Goal: Find specific page/section: Find specific page/section

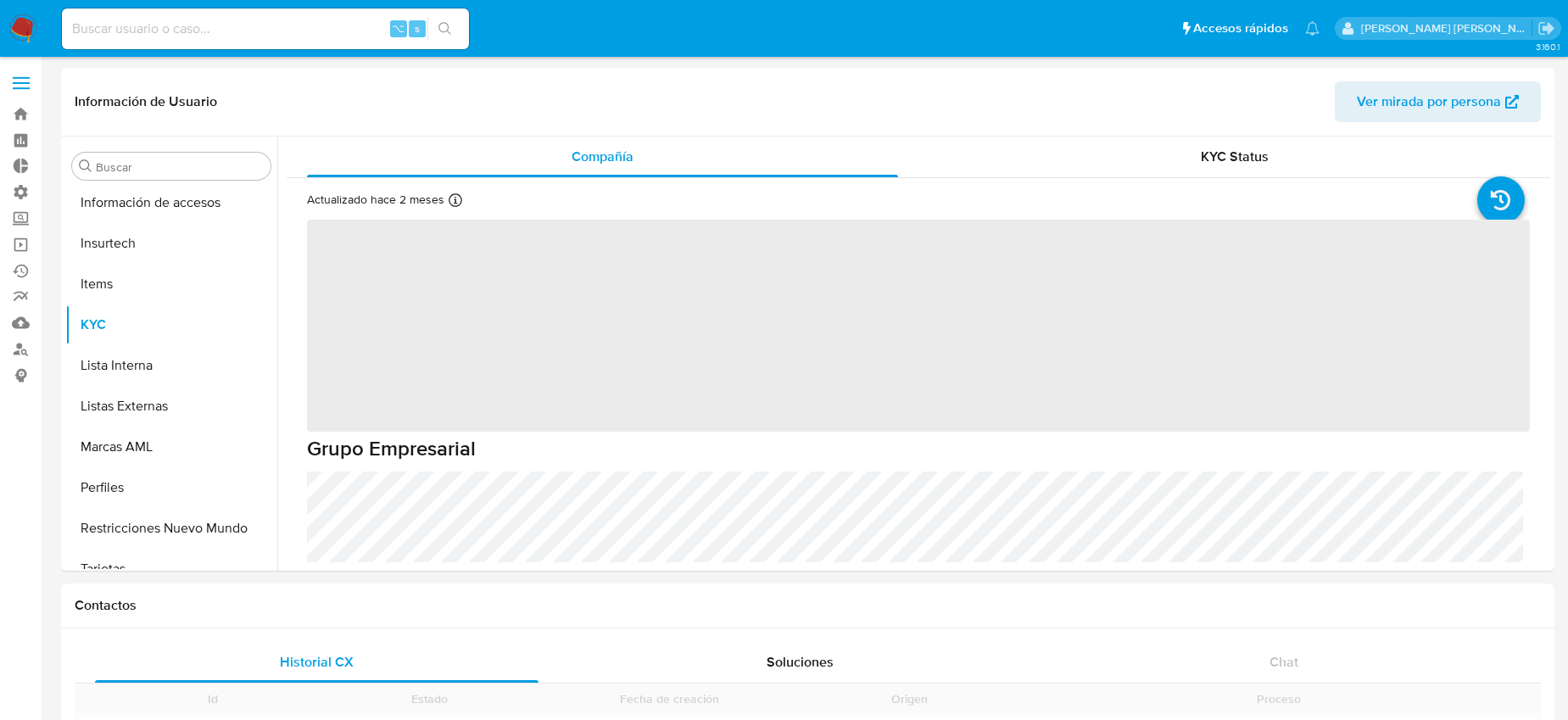
scroll to position [798, 0]
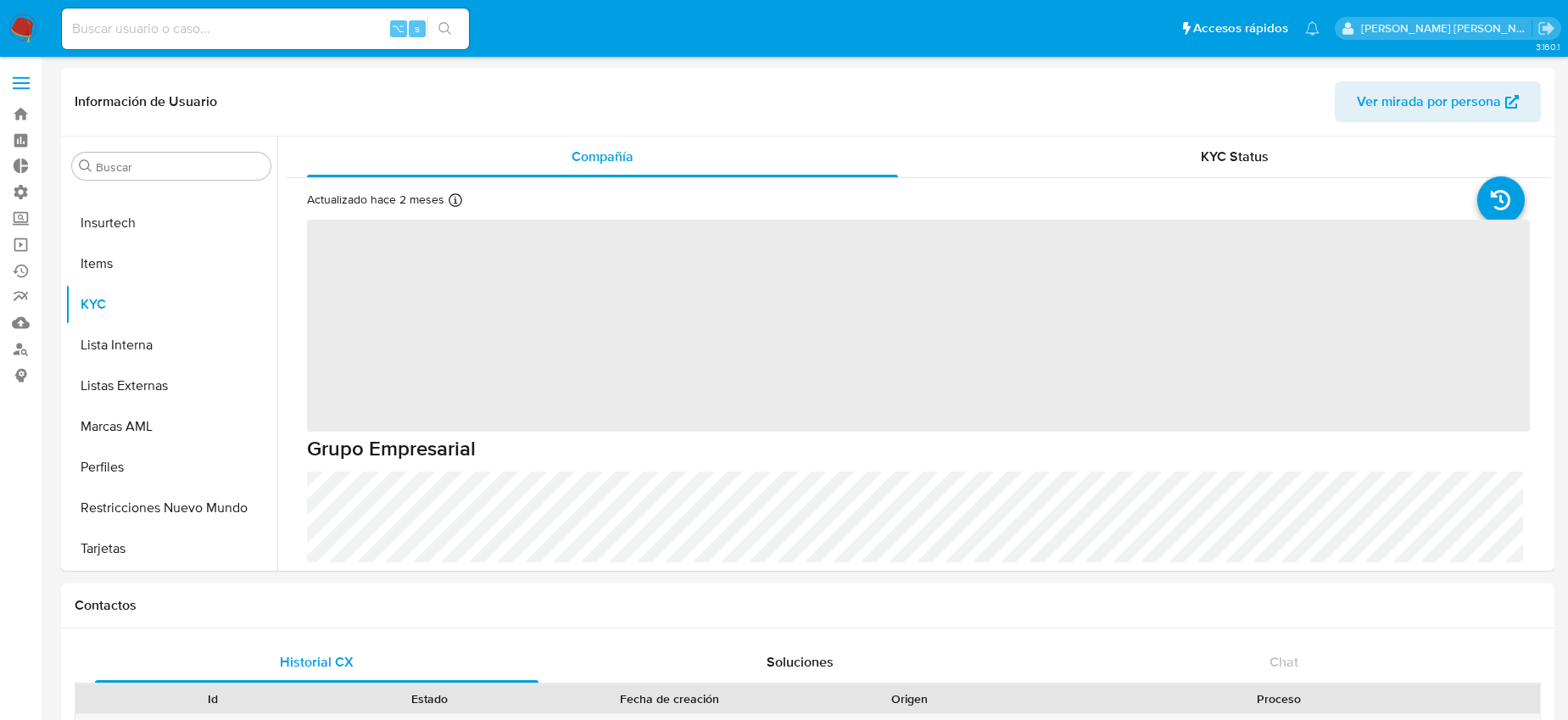
click at [166, 32] on input at bounding box center [265, 29] width 407 height 22
paste input "0ojEbTT5rDCBcP5MlNkFq05M"
type input "0ojEbTT5rDCBcP5MlNkFq05M"
select select "10"
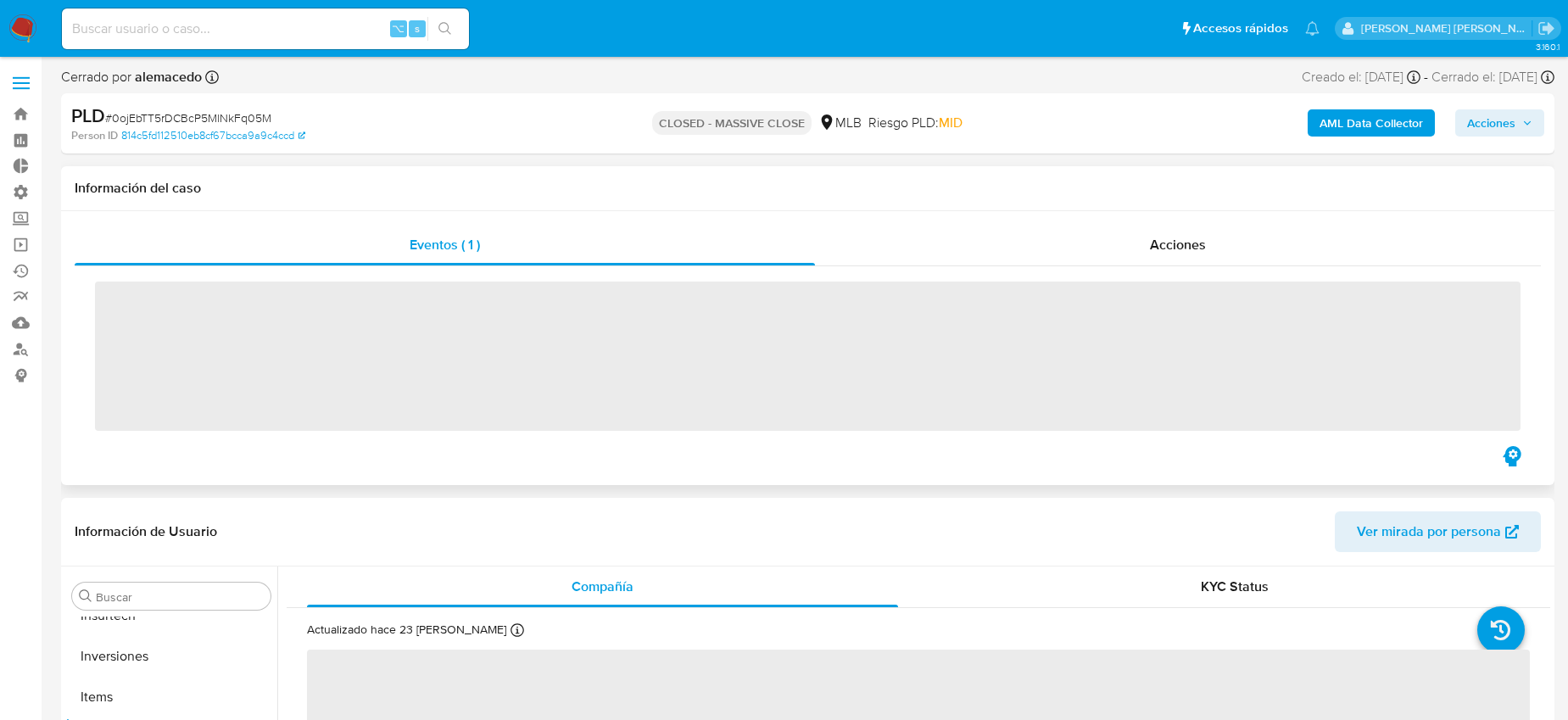
scroll to position [879, 0]
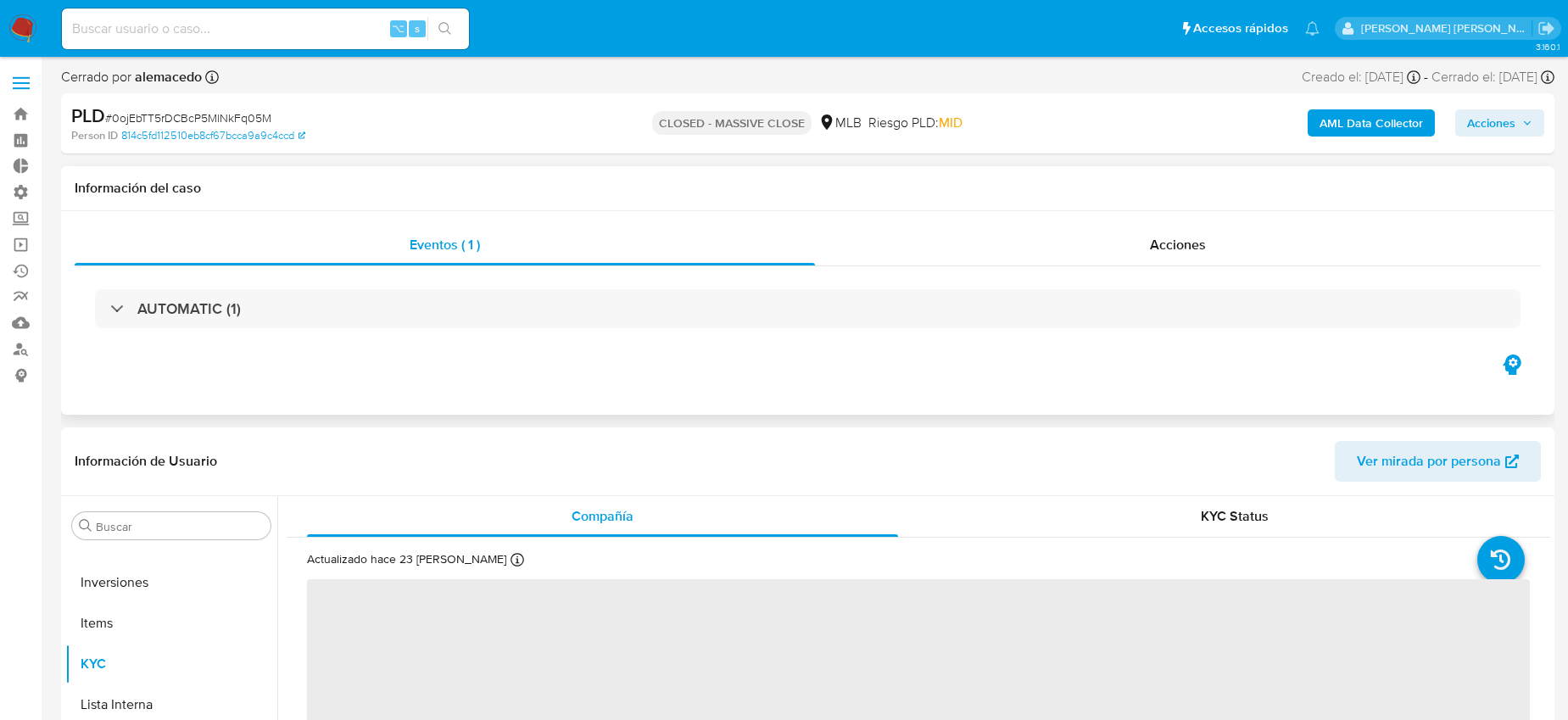
select select "10"
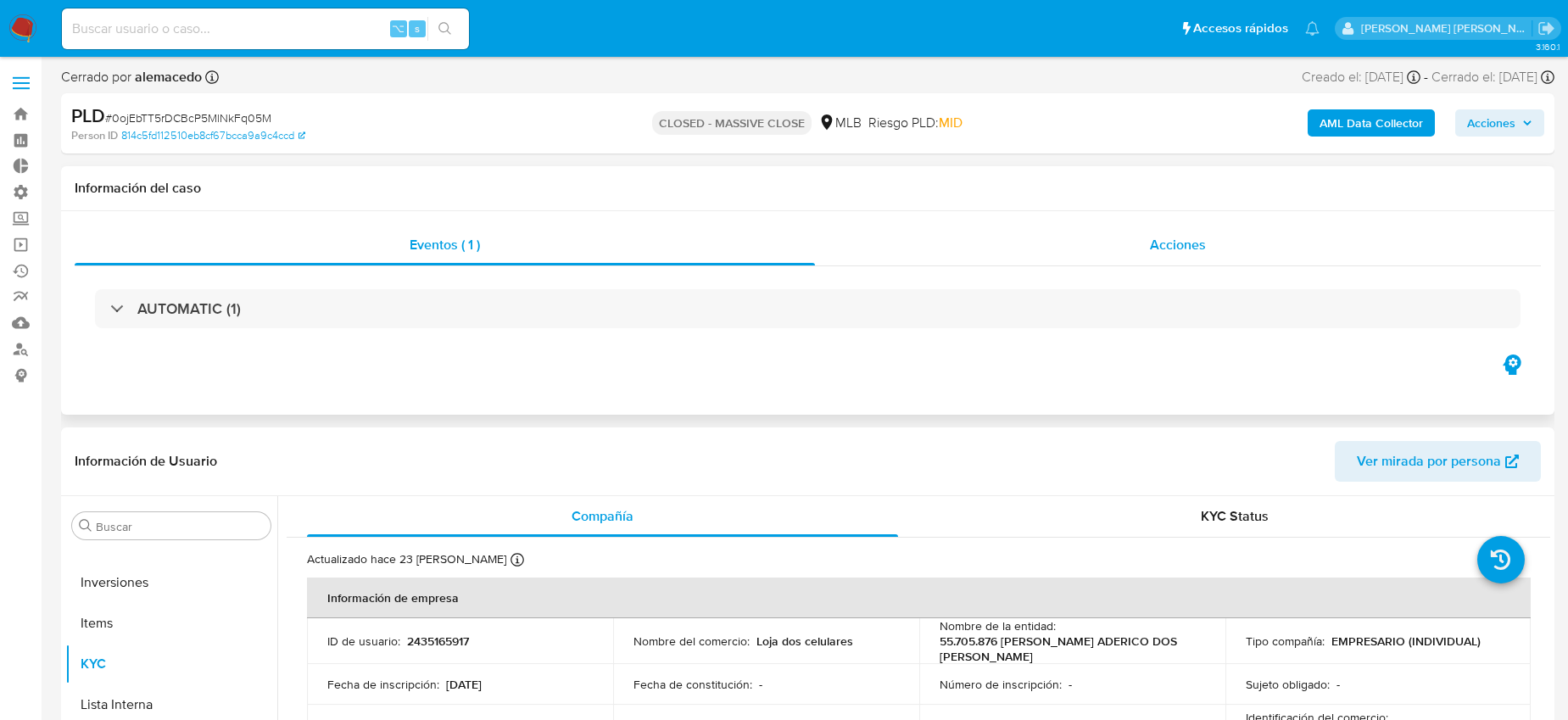
click at [1168, 251] on span "Acciones" at bounding box center [1178, 244] width 56 height 20
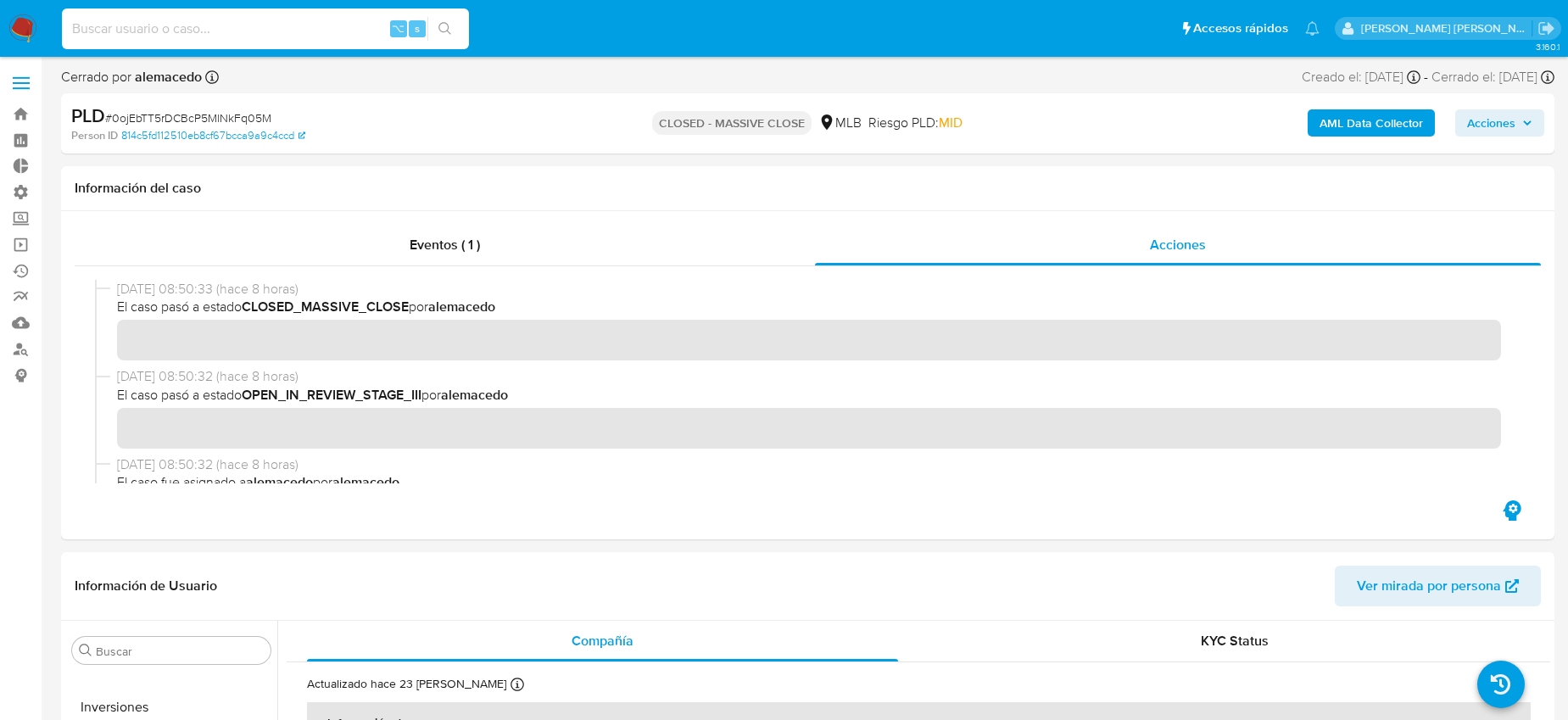
click at [286, 34] on input at bounding box center [265, 29] width 407 height 22
paste input "0ojEbTT5rDCBcP5MlNkFq05M"
type input "0ojEbTT5rDCBcP5MlNkFq05M"
click at [308, 26] on input "0ojEbTT5rDCBcP5MlNkFq05M" at bounding box center [265, 29] width 407 height 22
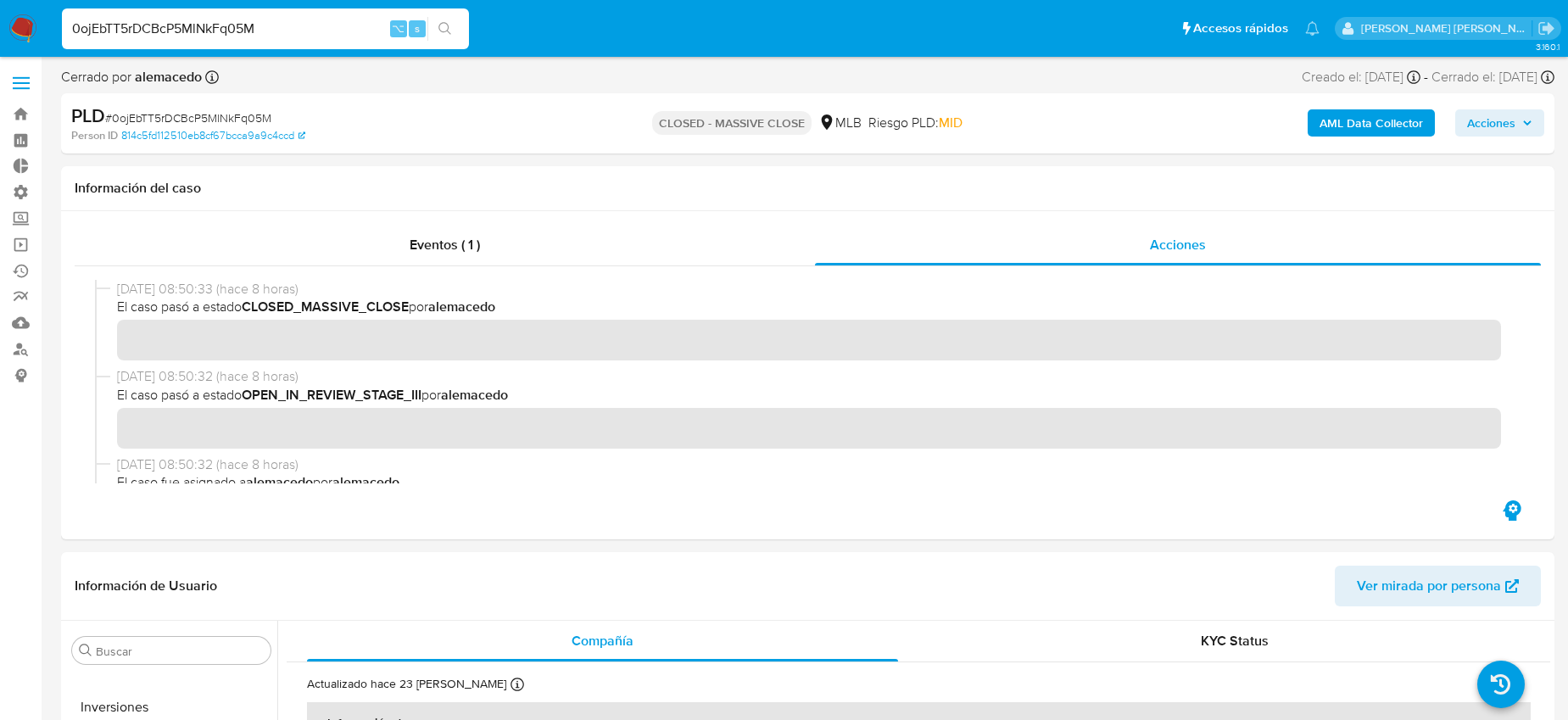
click at [310, 34] on input "0ojEbTT5rDCBcP5MlNkFq05M" at bounding box center [265, 29] width 407 height 22
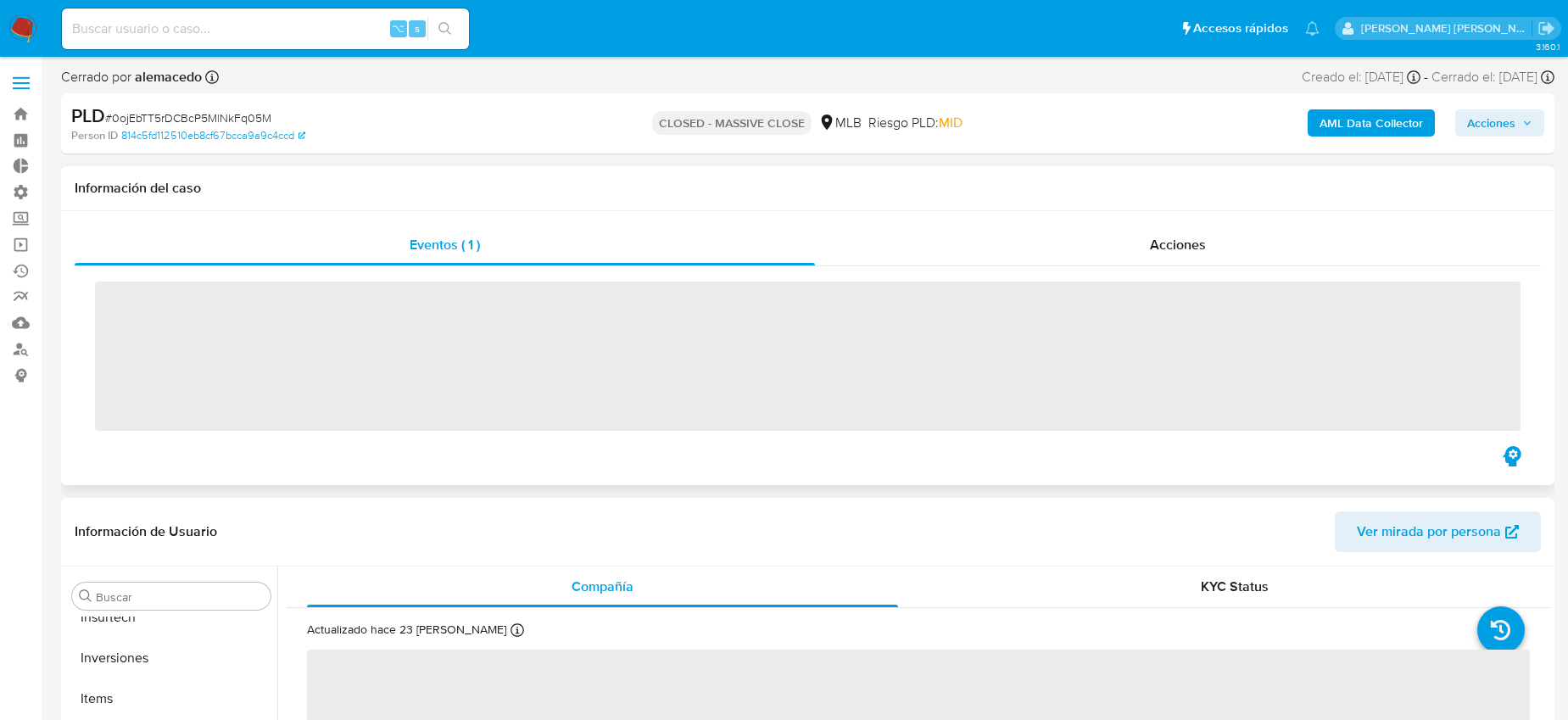
scroll to position [879, 0]
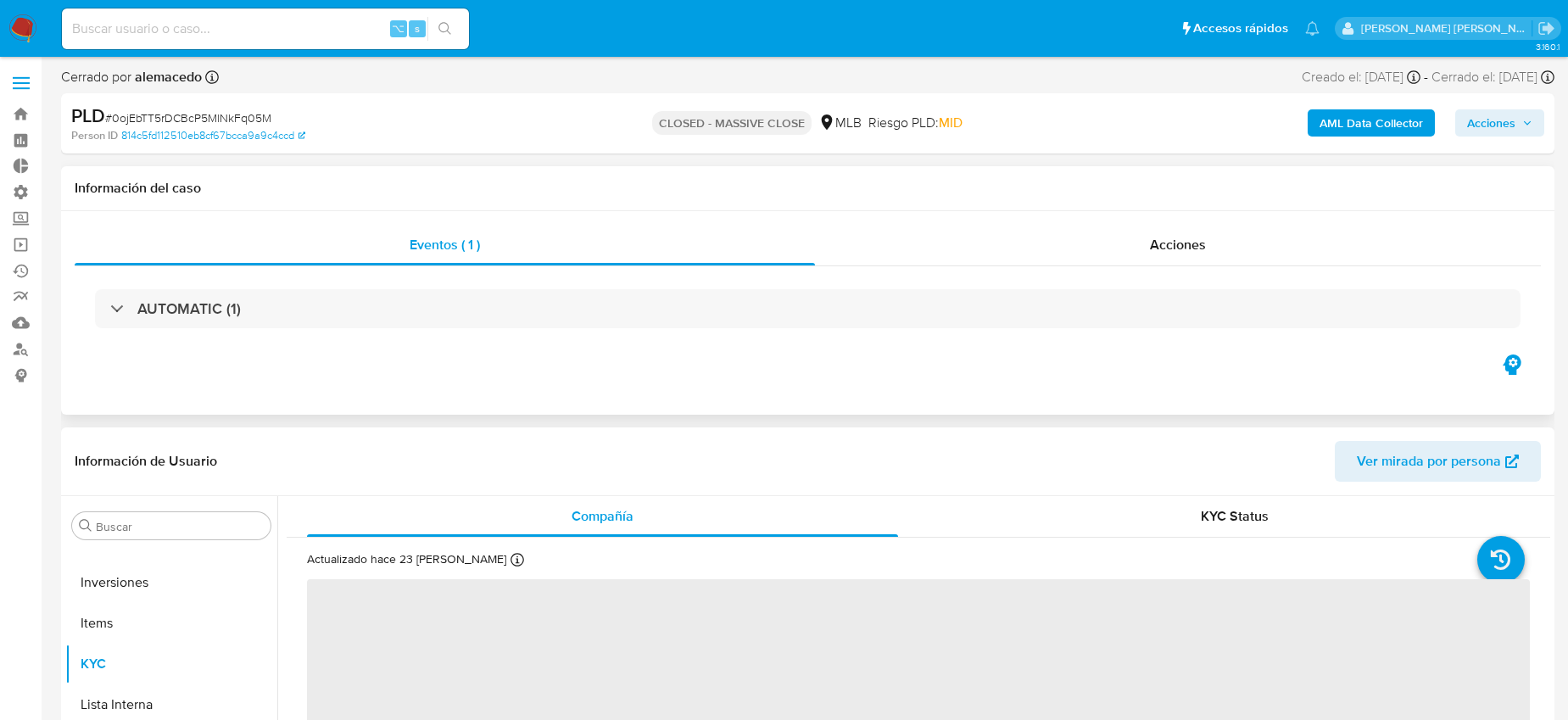
select select "10"
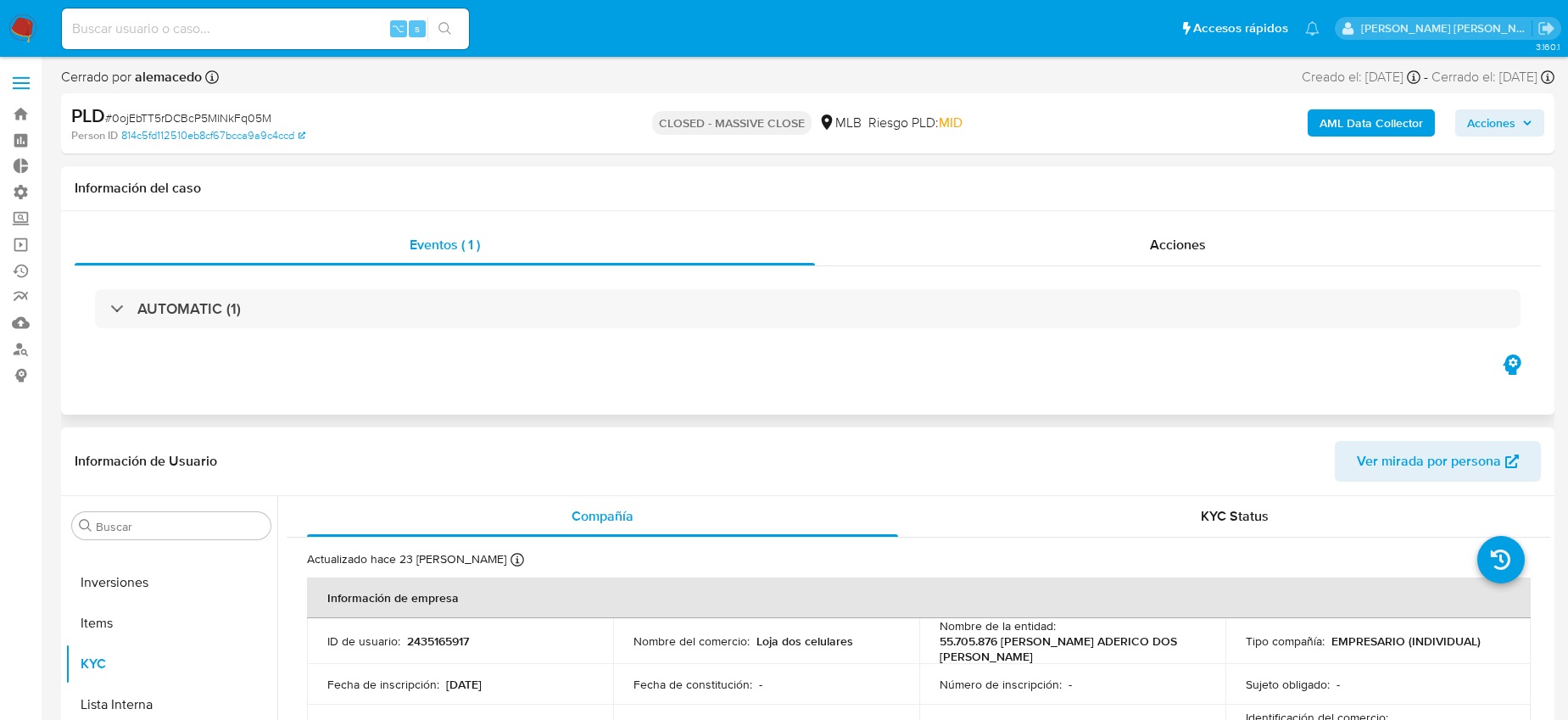
click at [300, 37] on input at bounding box center [265, 29] width 407 height 22
paste input "LrQLJ2DnXFiDba6MmoDLloya"
type input "LrQLJ2DnXFiDba6MmoDLloya"
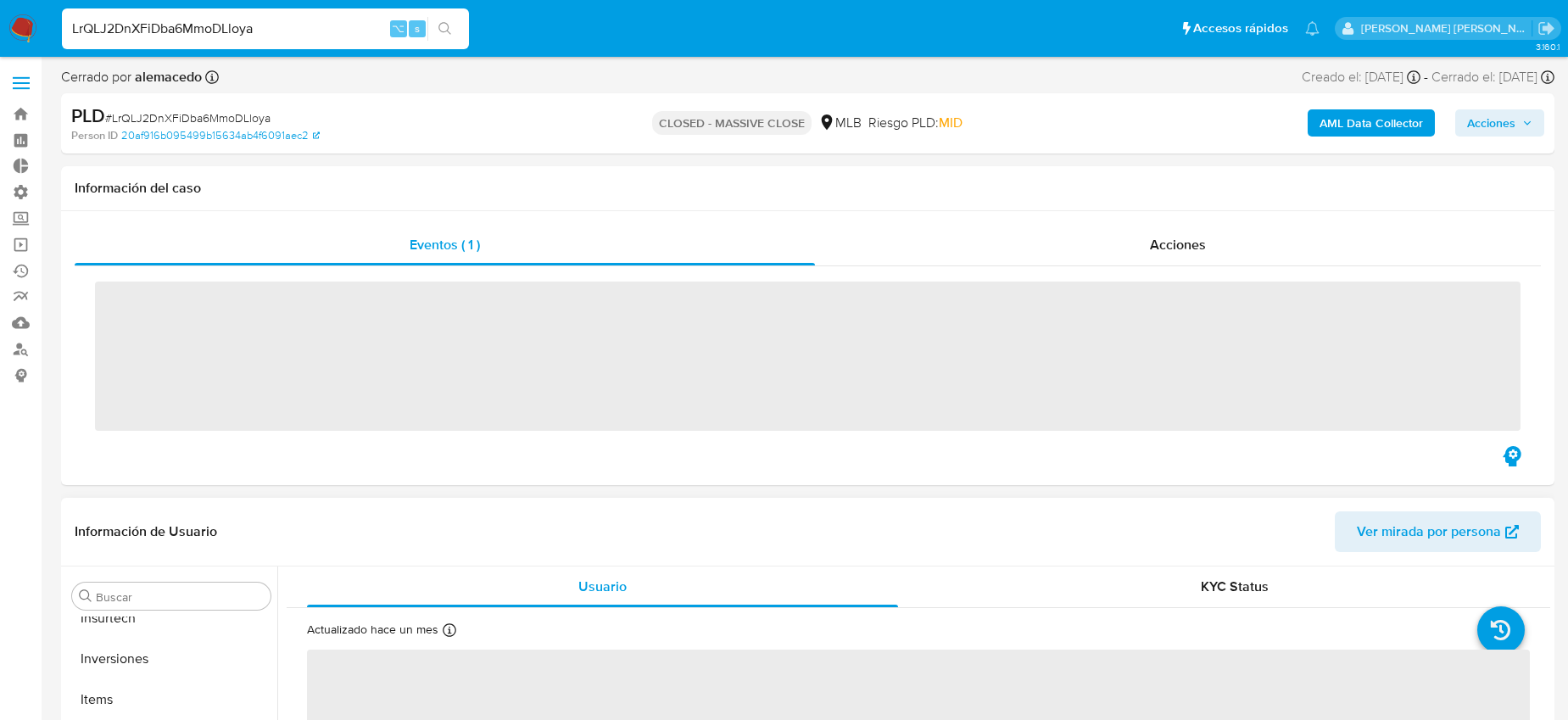
scroll to position [879, 0]
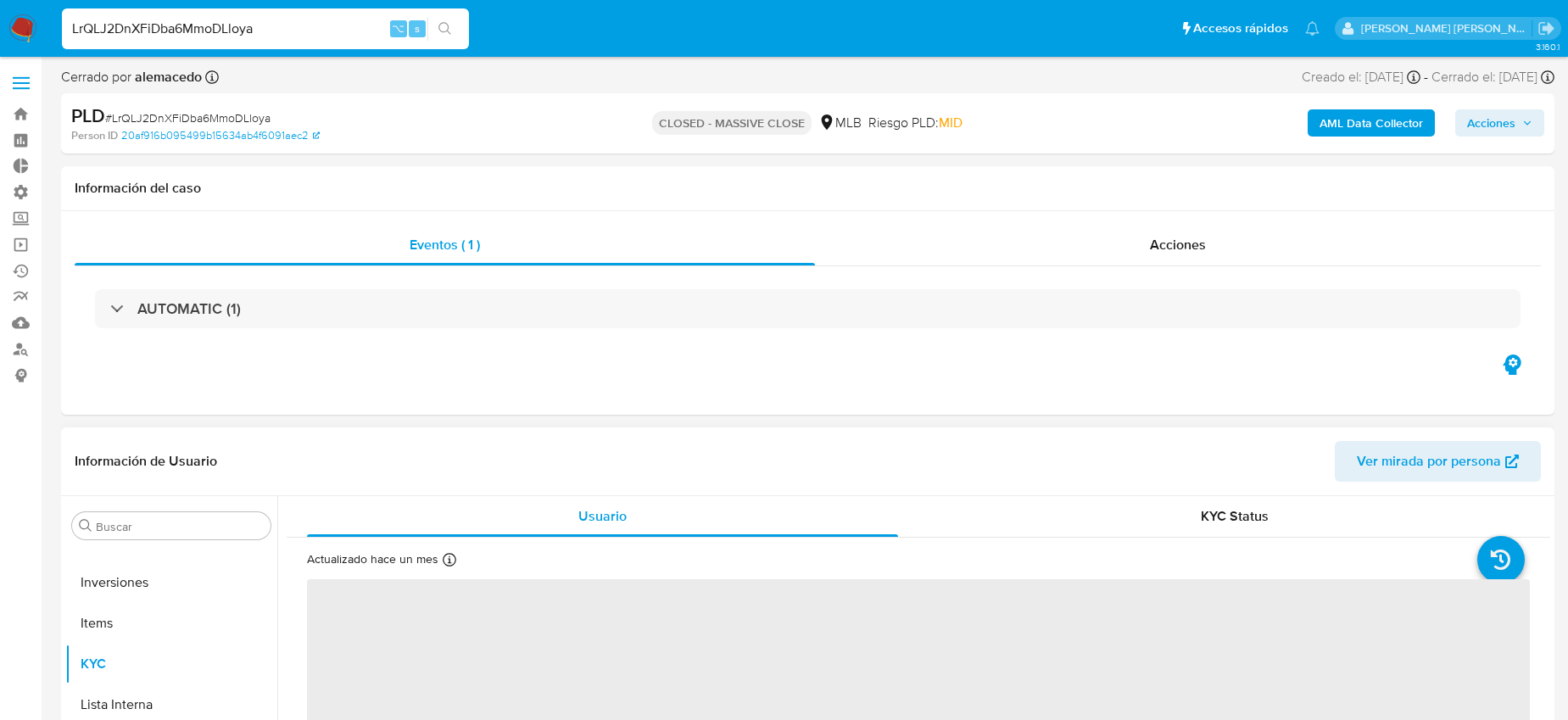
select select "10"
